Goal: Task Accomplishment & Management: Use online tool/utility

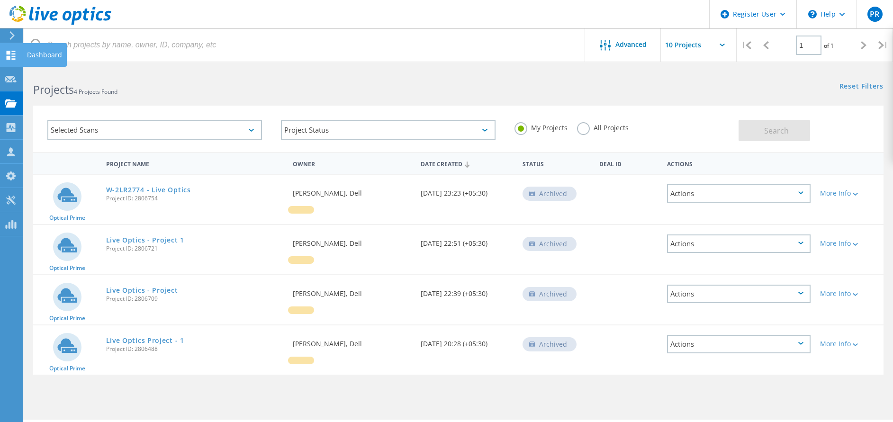
click at [7, 54] on icon at bounding box center [10, 55] width 11 height 9
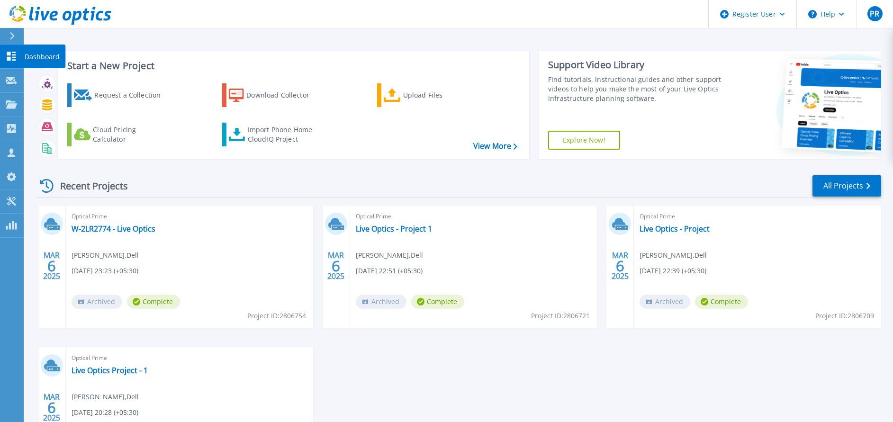
click at [9, 58] on icon at bounding box center [11, 56] width 9 height 9
click at [105, 93] on div "Request a Collection" at bounding box center [132, 95] width 76 height 19
